Goal: Task Accomplishment & Management: Manage account settings

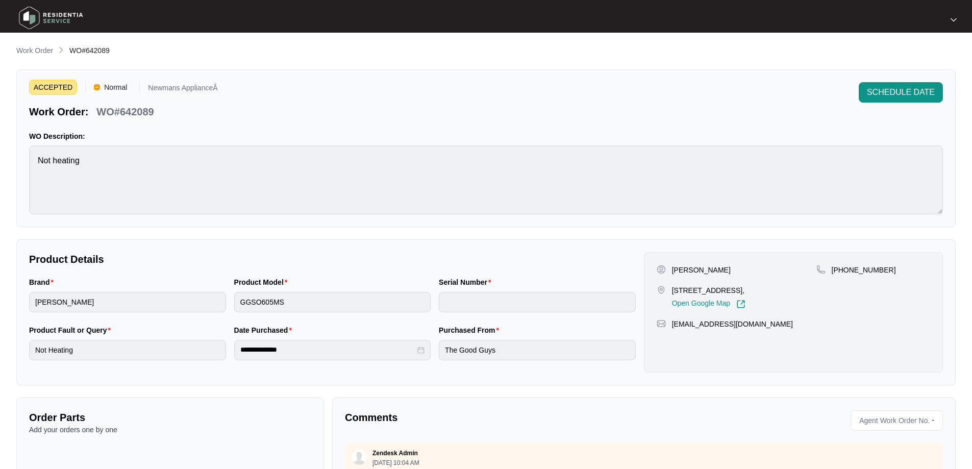
scroll to position [3, 0]
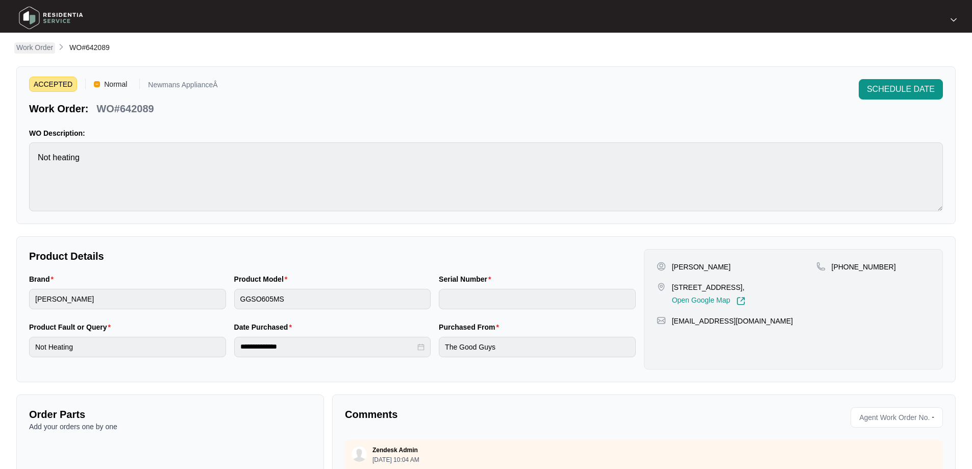
click at [37, 44] on p "Work Order" at bounding box center [34, 47] width 37 height 10
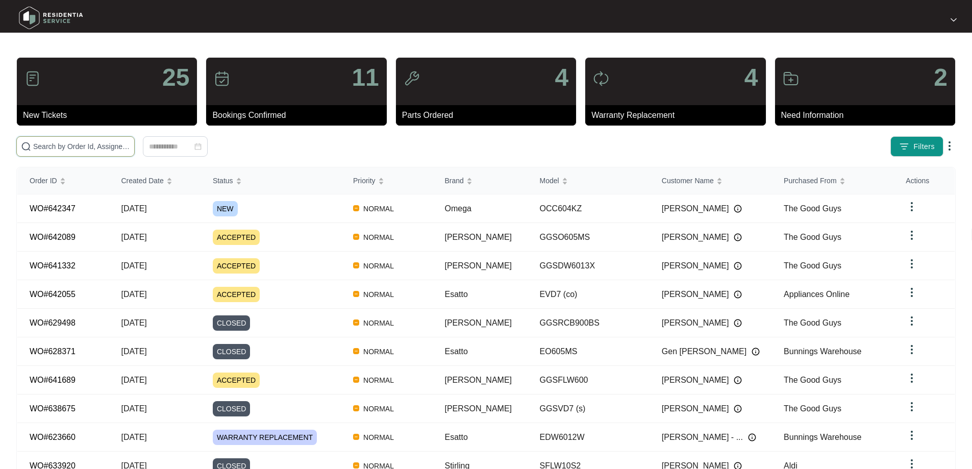
click at [130, 146] on input "text" at bounding box center [81, 146] width 97 height 11
paste input "642347"
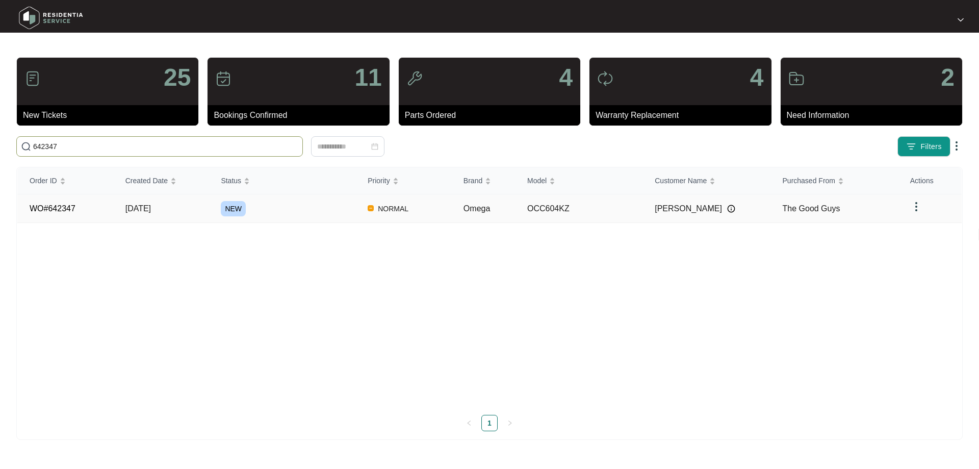
type input "642347"
click at [142, 210] on span "[DATE]" at bounding box center [138, 208] width 26 height 9
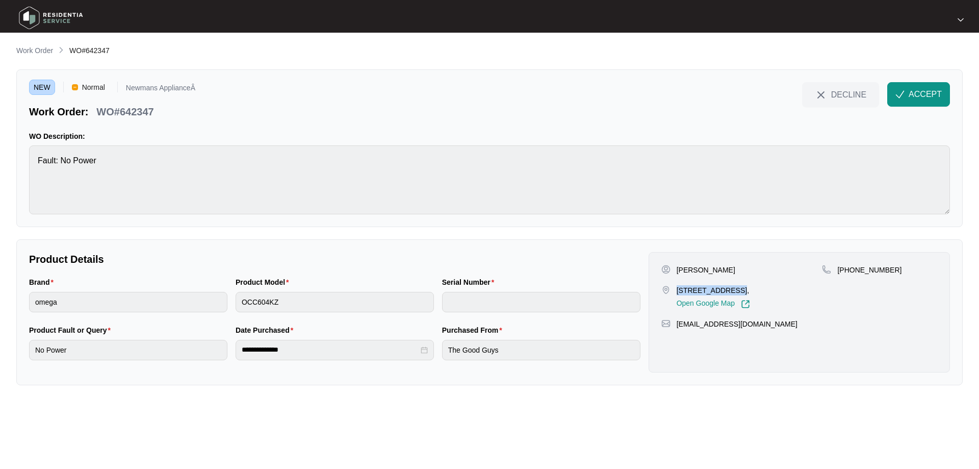
drag, startPoint x: 678, startPoint y: 288, endPoint x: 728, endPoint y: 288, distance: 50.5
click at [728, 288] on p "[STREET_ADDRESS]," at bounding box center [713, 290] width 73 height 10
copy p "[STREET_ADDRESS]"
click at [919, 93] on span "ACCEPT" at bounding box center [925, 94] width 33 height 12
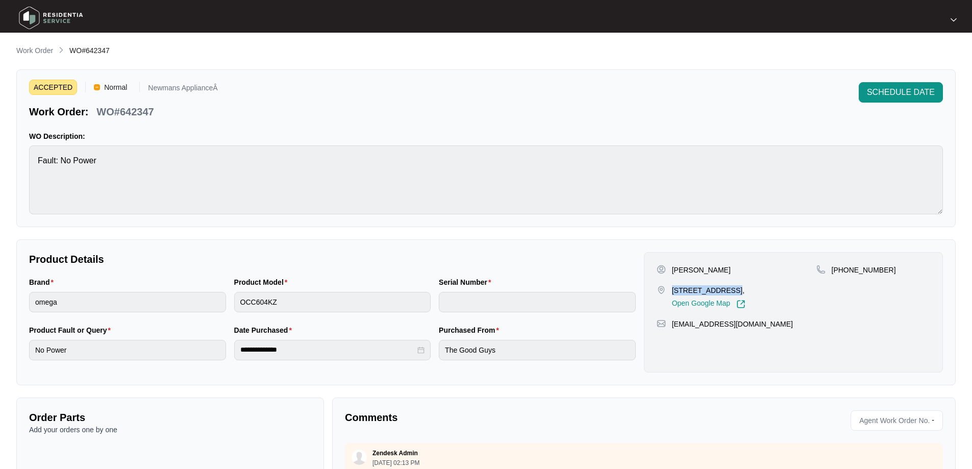
drag, startPoint x: 728, startPoint y: 293, endPoint x: 778, endPoint y: 291, distance: 50.0
click at [745, 291] on p "[STREET_ADDRESS]," at bounding box center [708, 290] width 73 height 10
copy p "surfers paradise"
drag, startPoint x: 881, startPoint y: 271, endPoint x: 844, endPoint y: 274, distance: 37.3
click at [844, 274] on div "[PHONE_NUMBER]" at bounding box center [873, 270] width 114 height 10
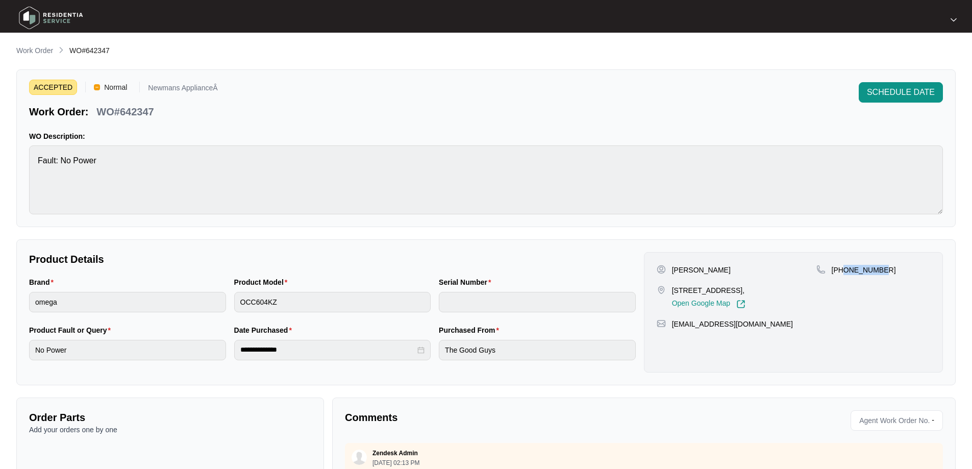
copy p "404073724"
drag, startPoint x: 771, startPoint y: 325, endPoint x: 672, endPoint y: 330, distance: 99.1
click at [672, 330] on div "[PERSON_NAME] [STREET_ADDRESS], Open Google Map [PHONE_NUMBER] [EMAIL_ADDRESS][…" at bounding box center [793, 312] width 299 height 120
copy p "[EMAIL_ADDRESS][DOMAIN_NAME]"
click at [706, 271] on p "[PERSON_NAME]" at bounding box center [701, 270] width 59 height 10
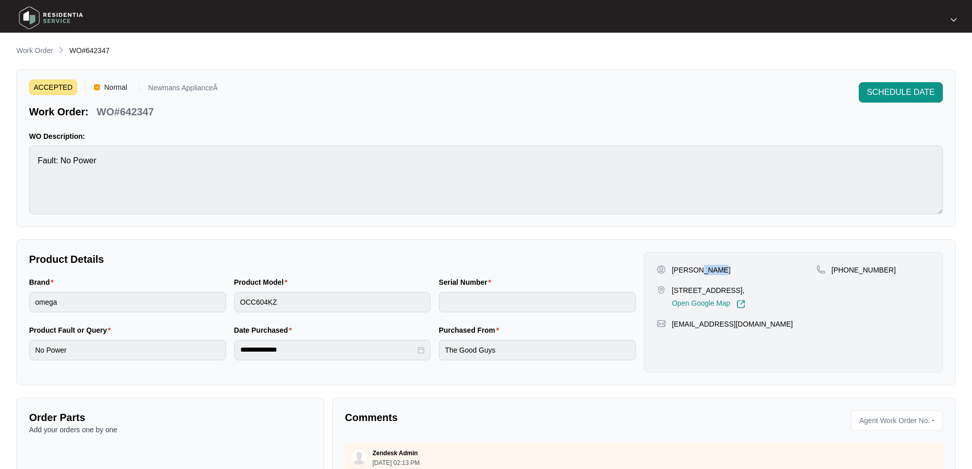
click at [705, 271] on p "[PERSON_NAME]" at bounding box center [701, 270] width 59 height 10
copy p "Davey"
click at [677, 269] on p "[PERSON_NAME]" at bounding box center [701, 270] width 59 height 10
copy p "Meagan"
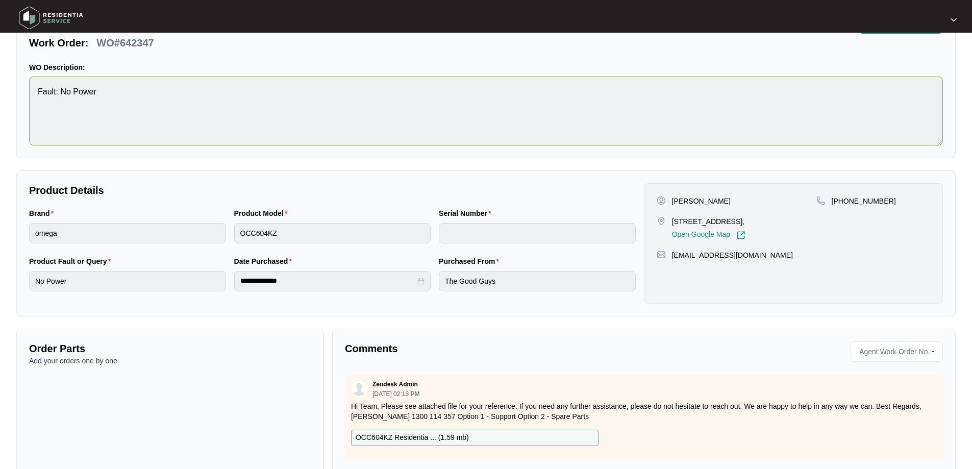
scroll to position [51, 0]
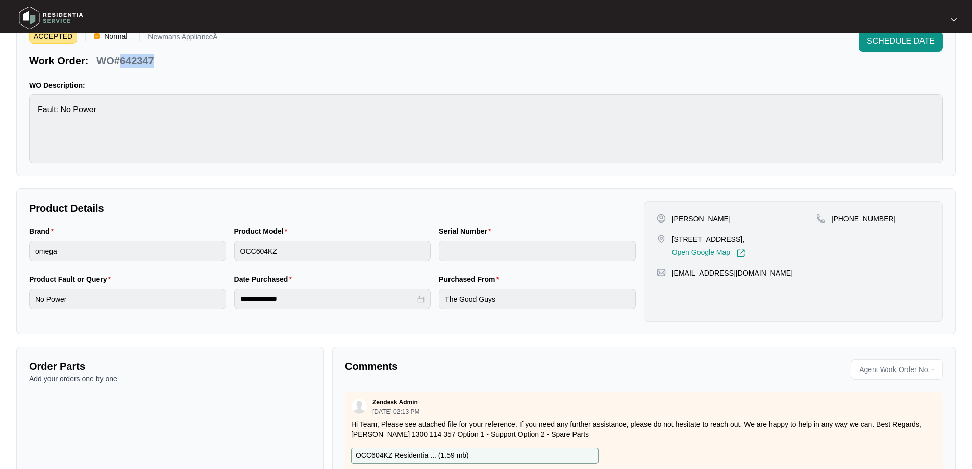
drag, startPoint x: 120, startPoint y: 59, endPoint x: 151, endPoint y: 61, distance: 31.2
click at [151, 61] on p "WO#642347" at bounding box center [124, 61] width 57 height 14
copy p "642347"
click at [217, 298] on div "**********" at bounding box center [332, 297] width 615 height 48
click at [436, 291] on div "Purchased From The Good Guys" at bounding box center [537, 297] width 205 height 48
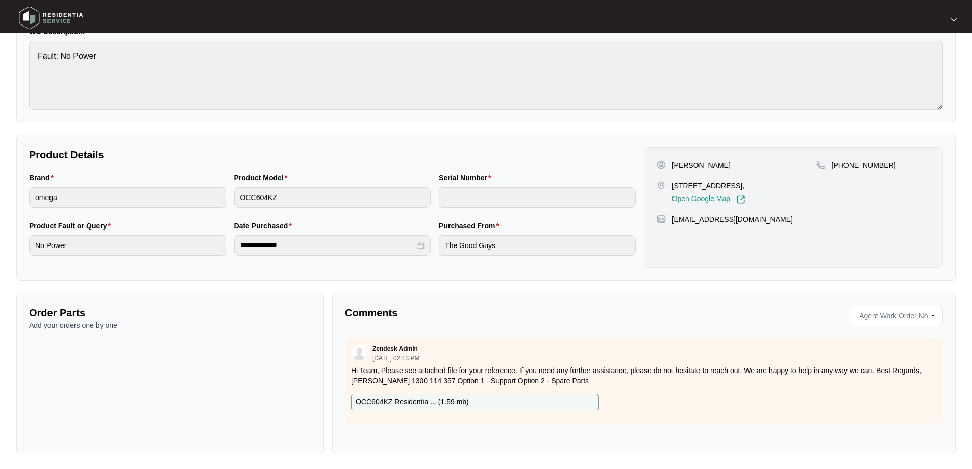
scroll to position [105, 0]
click at [418, 400] on p "OCC604KZ Residentia ... ( 1.59 mb )" at bounding box center [412, 401] width 113 height 11
